Goal: Task Accomplishment & Management: Use online tool/utility

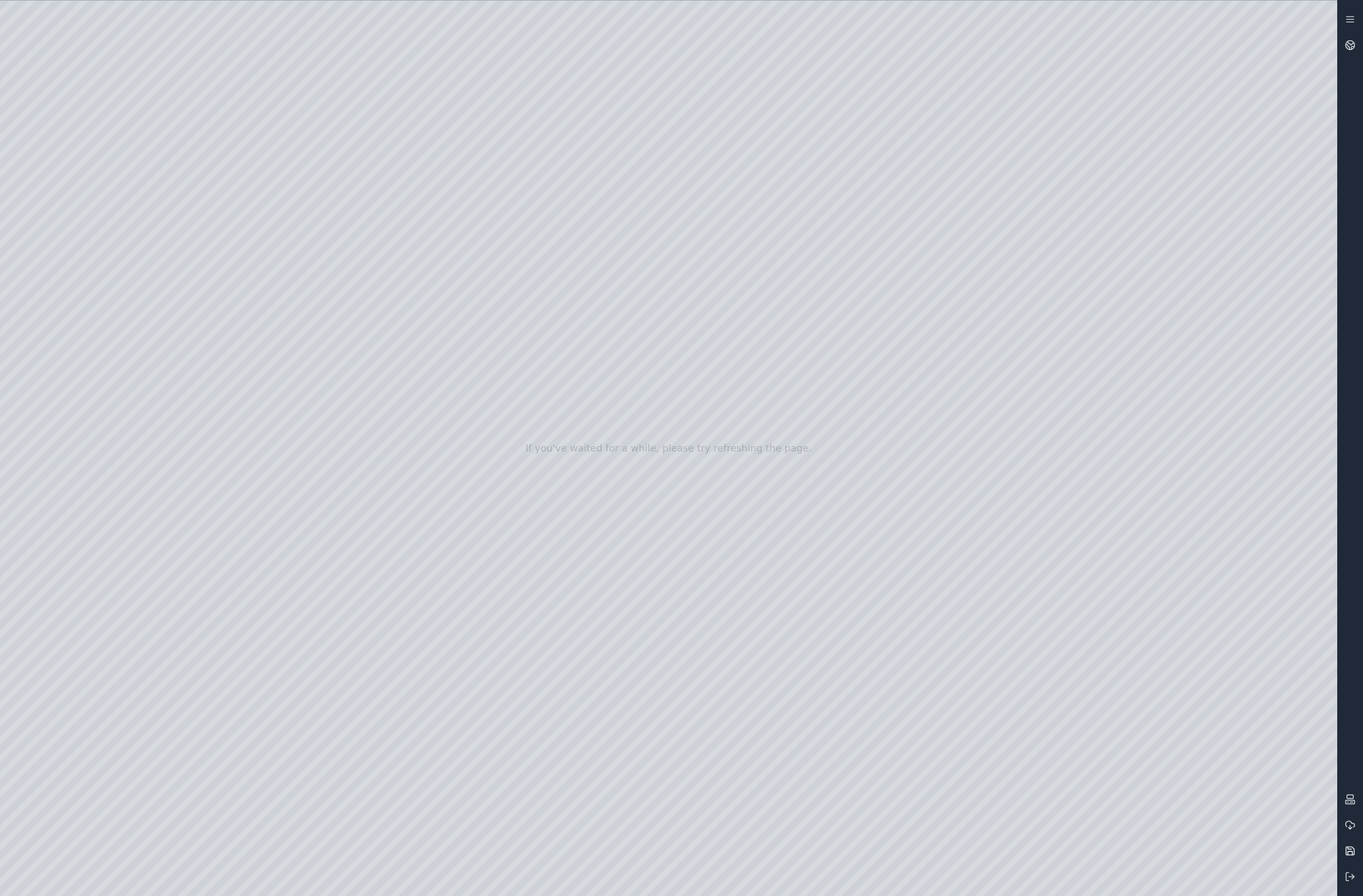
click at [1349, 855] on icon at bounding box center [1350, 851] width 8 height 8
click at [1353, 764] on div at bounding box center [1350, 448] width 26 height 883
click at [1355, 878] on button at bounding box center [1350, 877] width 26 height 26
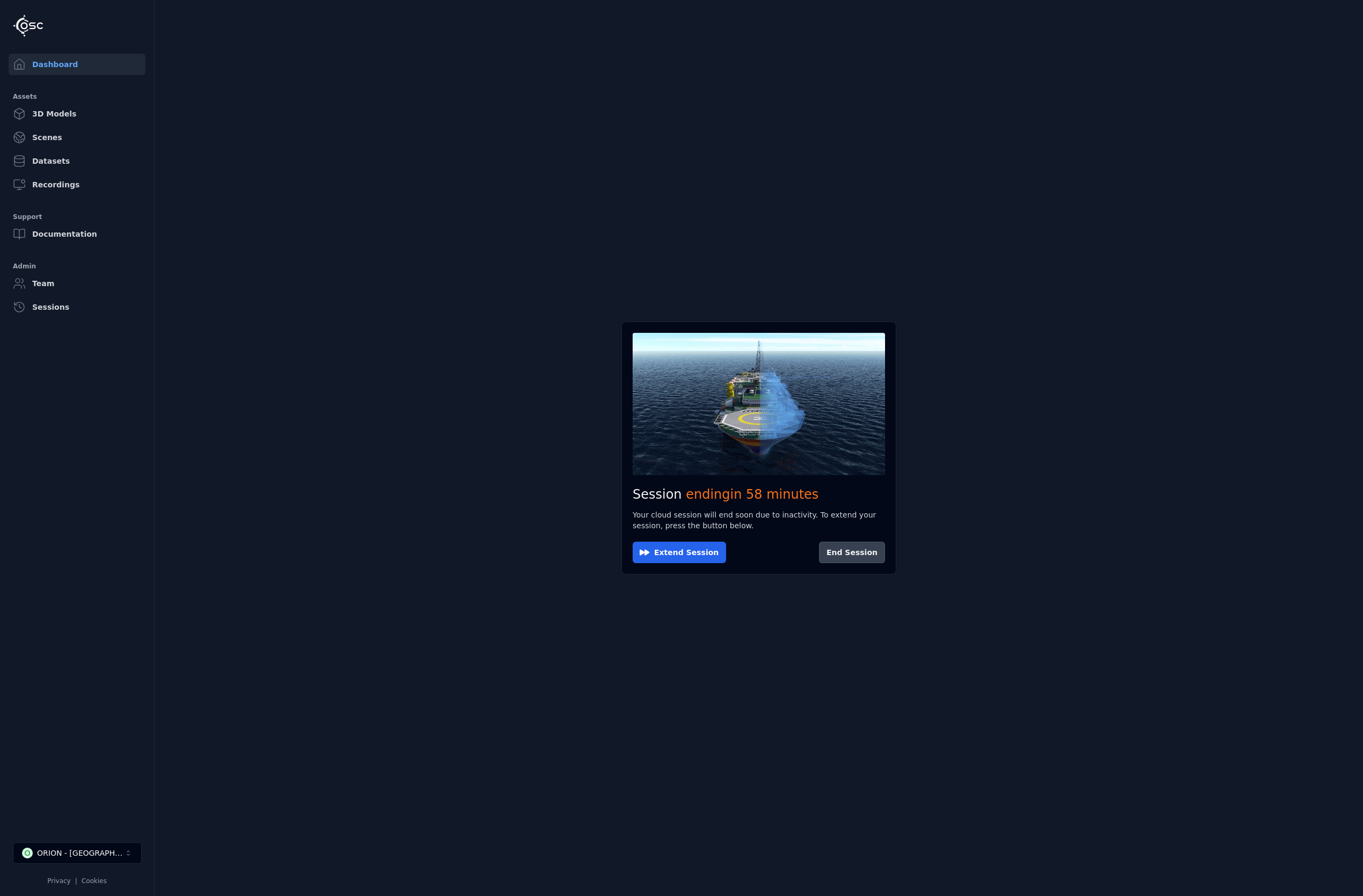
click at [860, 549] on button "End Session" at bounding box center [852, 552] width 66 height 21
